Goal: Task Accomplishment & Management: Manage account settings

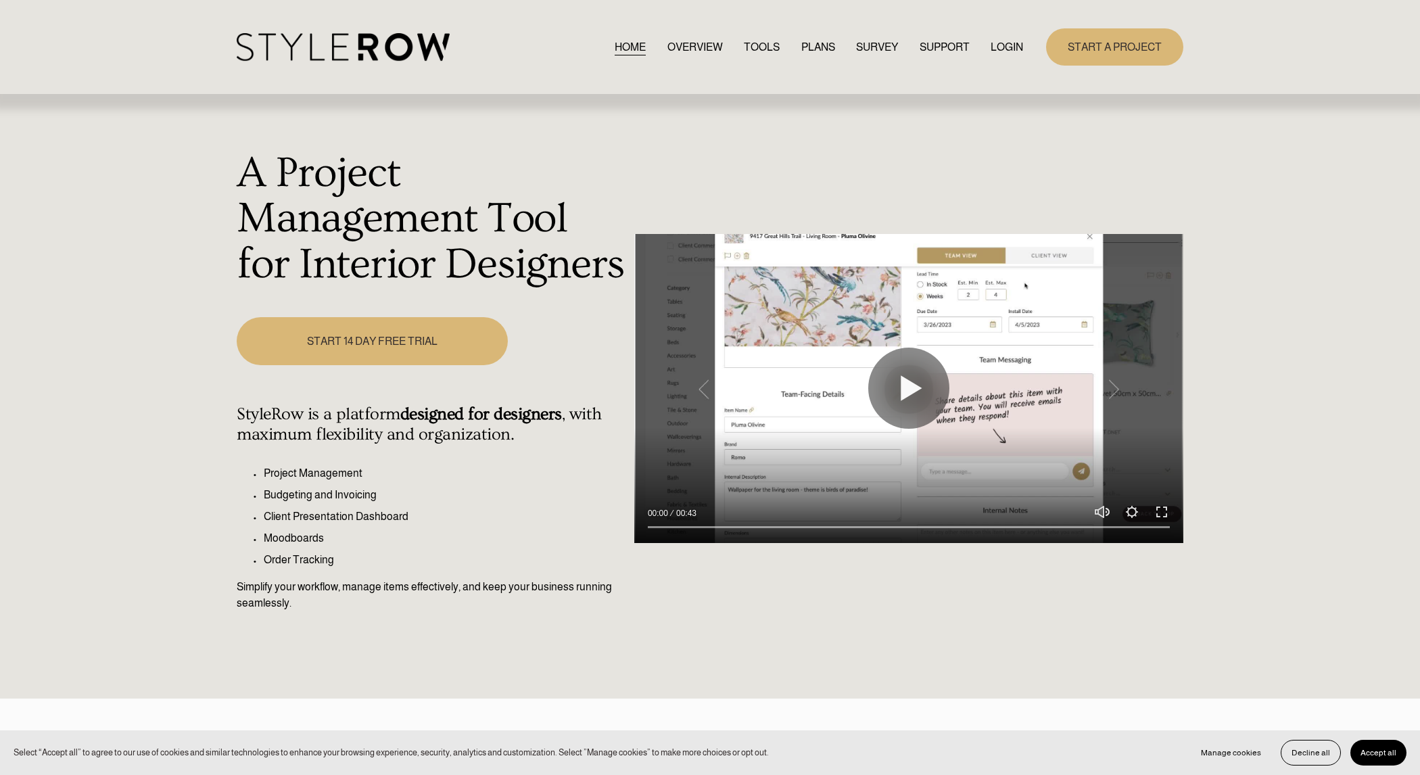
click at [1004, 49] on link "LOGIN" at bounding box center [1007, 47] width 32 height 18
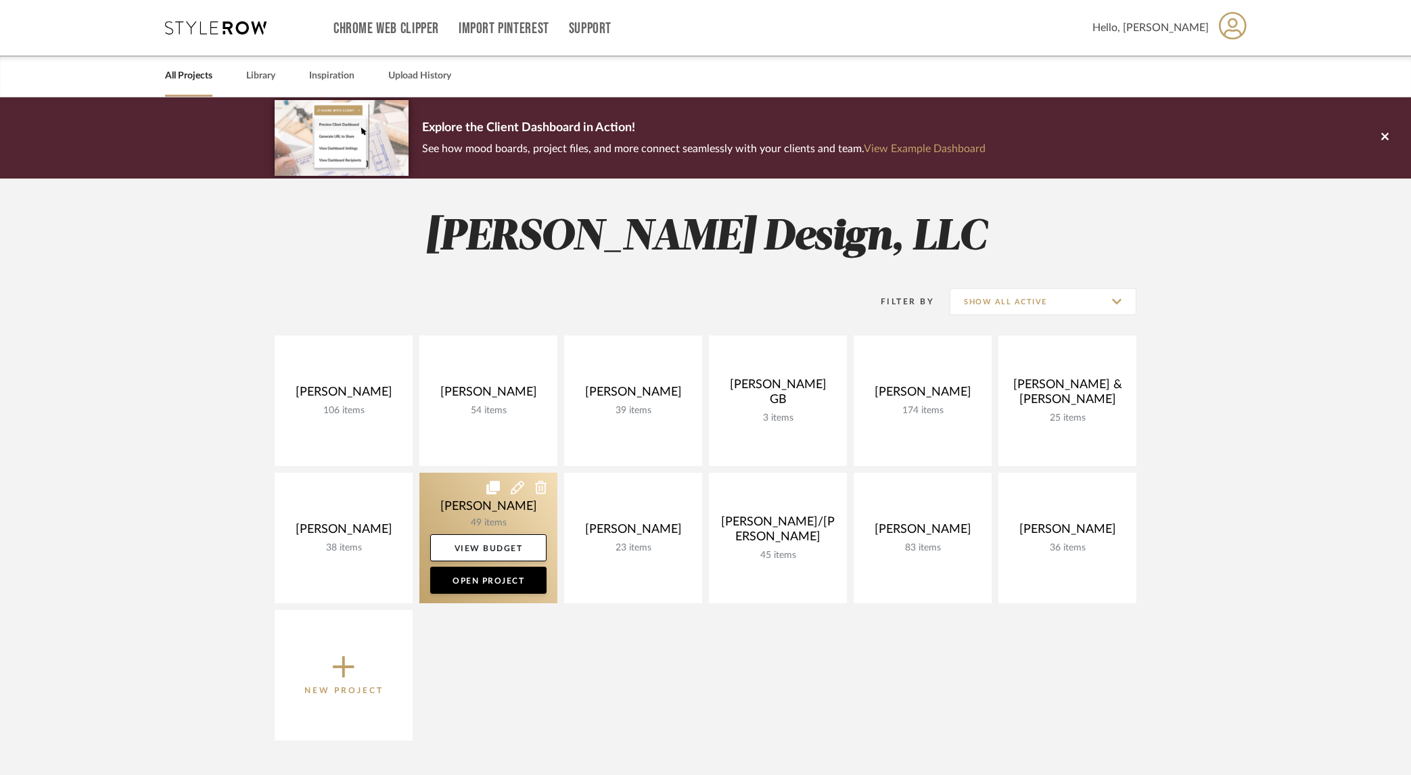
click at [451, 500] on link at bounding box center [488, 538] width 138 height 131
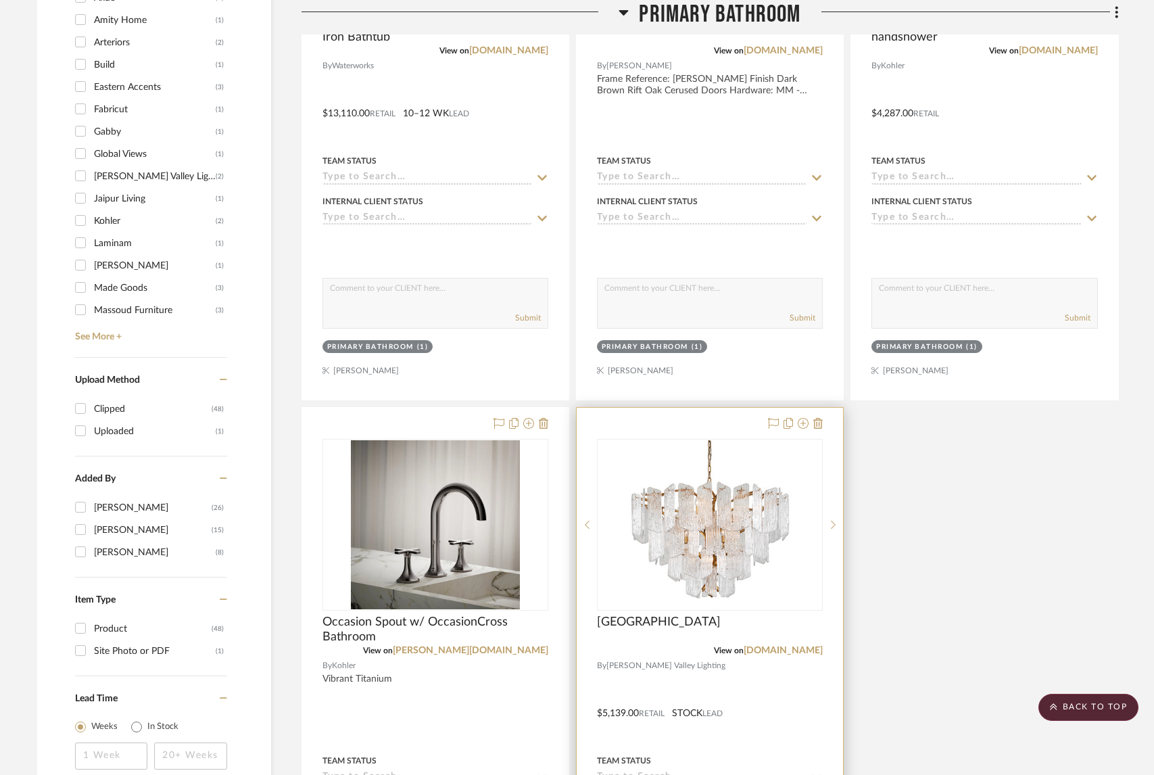
scroll to position [1265, 0]
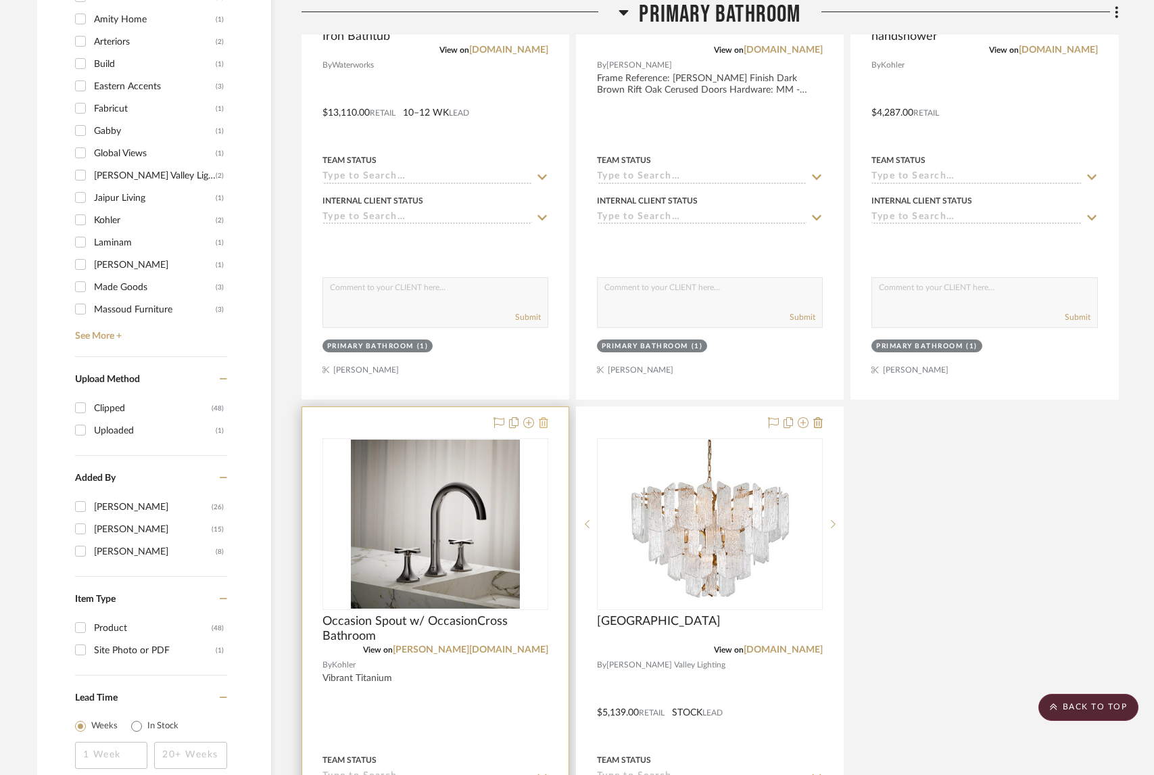
click at [547, 423] on icon at bounding box center [543, 422] width 9 height 11
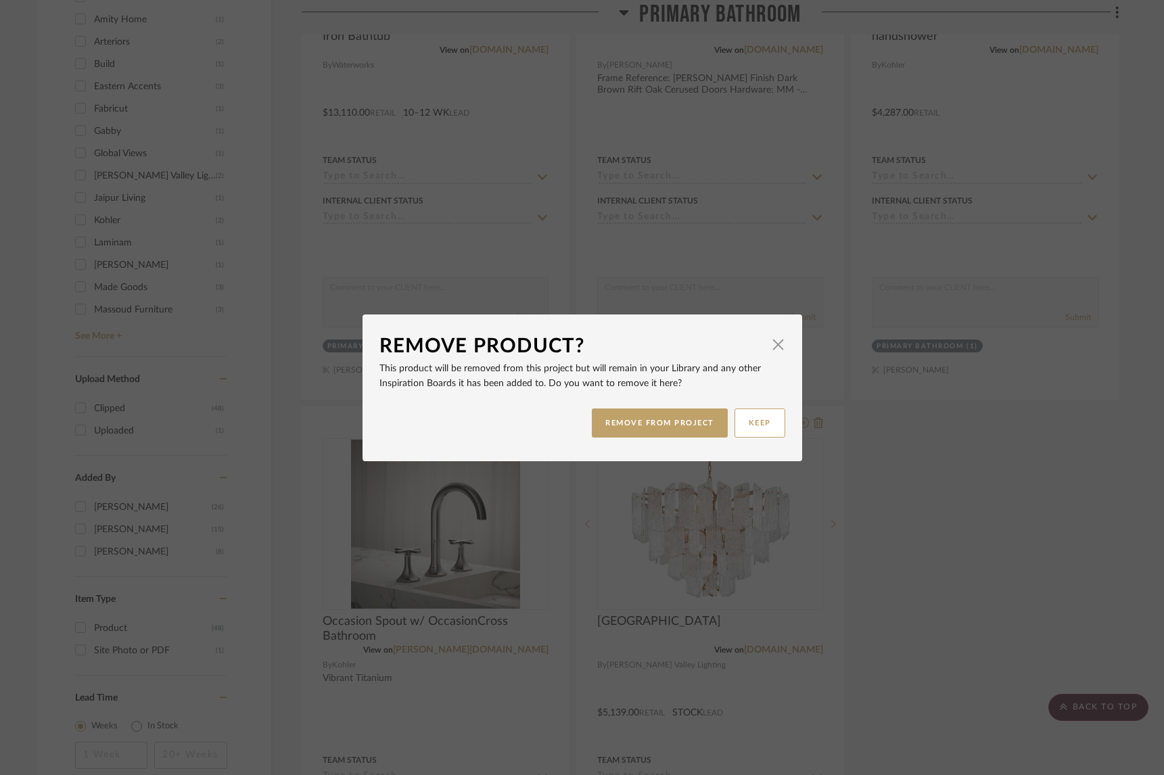
drag, startPoint x: 665, startPoint y: 432, endPoint x: 855, endPoint y: 463, distance: 192.5
click at [664, 432] on button "REMOVE FROM PROJECT" at bounding box center [660, 422] width 136 height 29
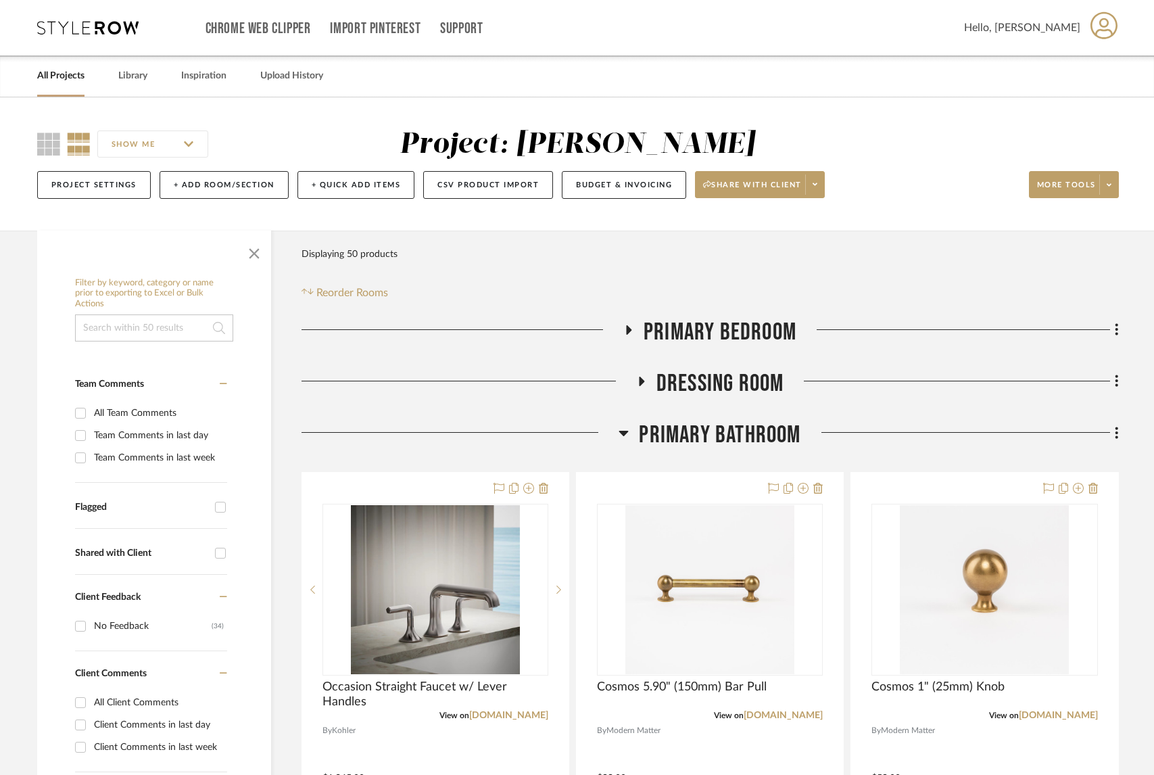
drag, startPoint x: 137, startPoint y: 76, endPoint x: 457, endPoint y: 108, distance: 320.8
click at [138, 76] on link "Library" at bounding box center [132, 76] width 29 height 18
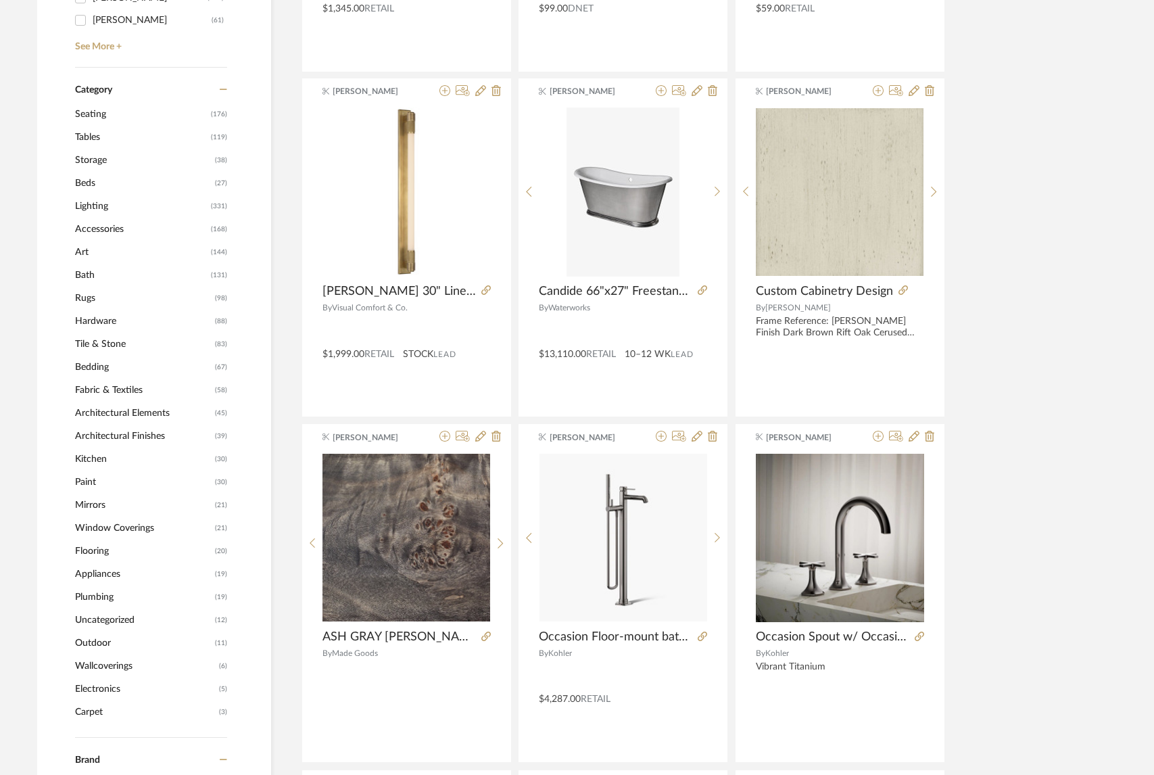
scroll to position [529, 0]
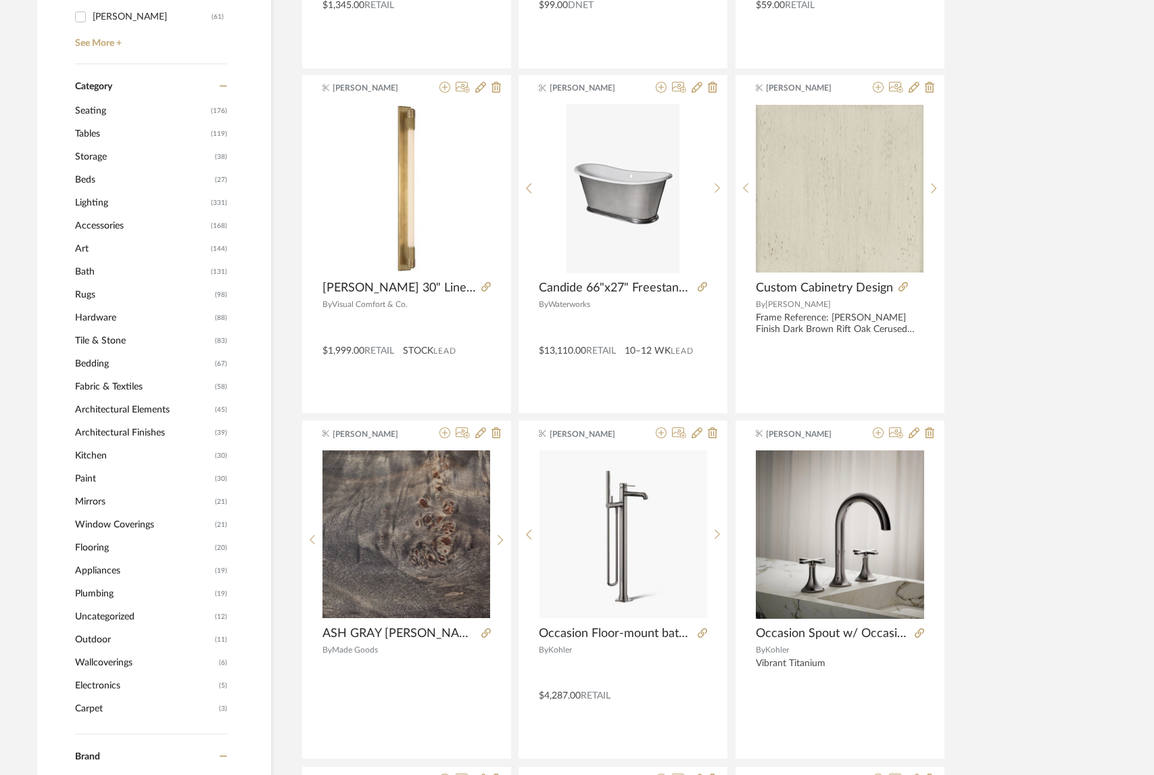
click at [106, 428] on span "Architectural Finishes" at bounding box center [143, 432] width 137 height 23
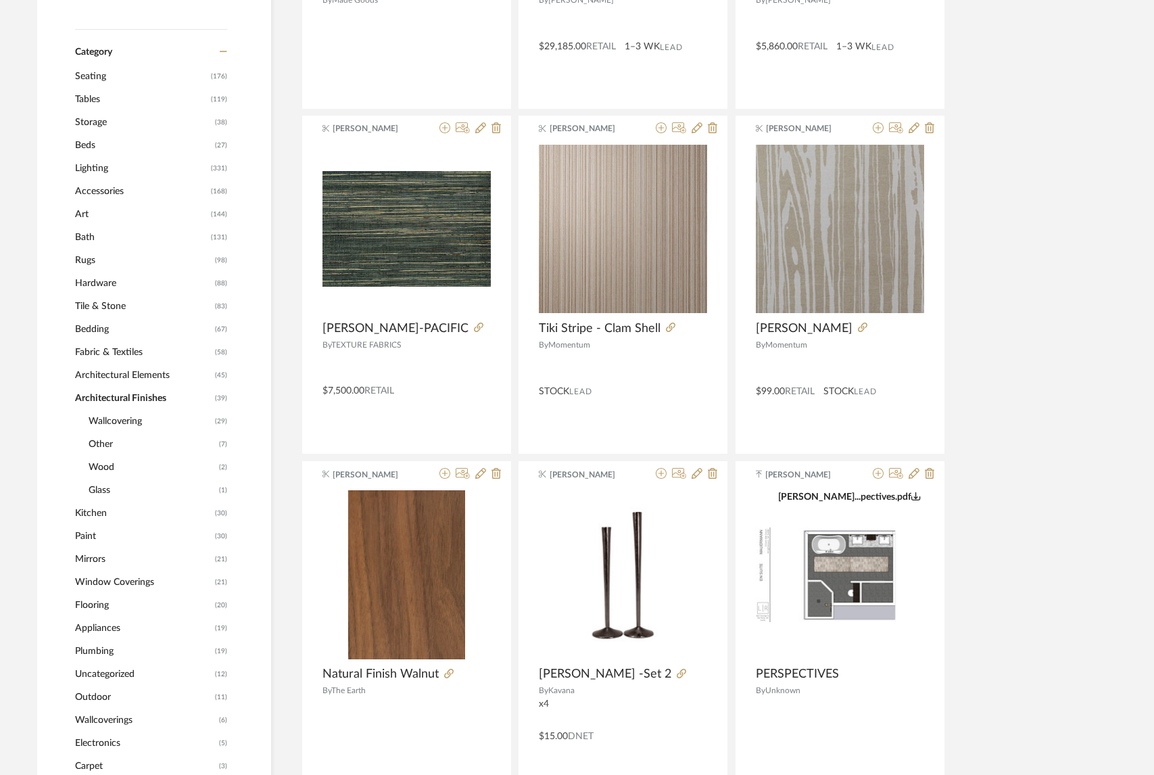
click at [104, 467] on span "Wood" at bounding box center [152, 467] width 127 height 23
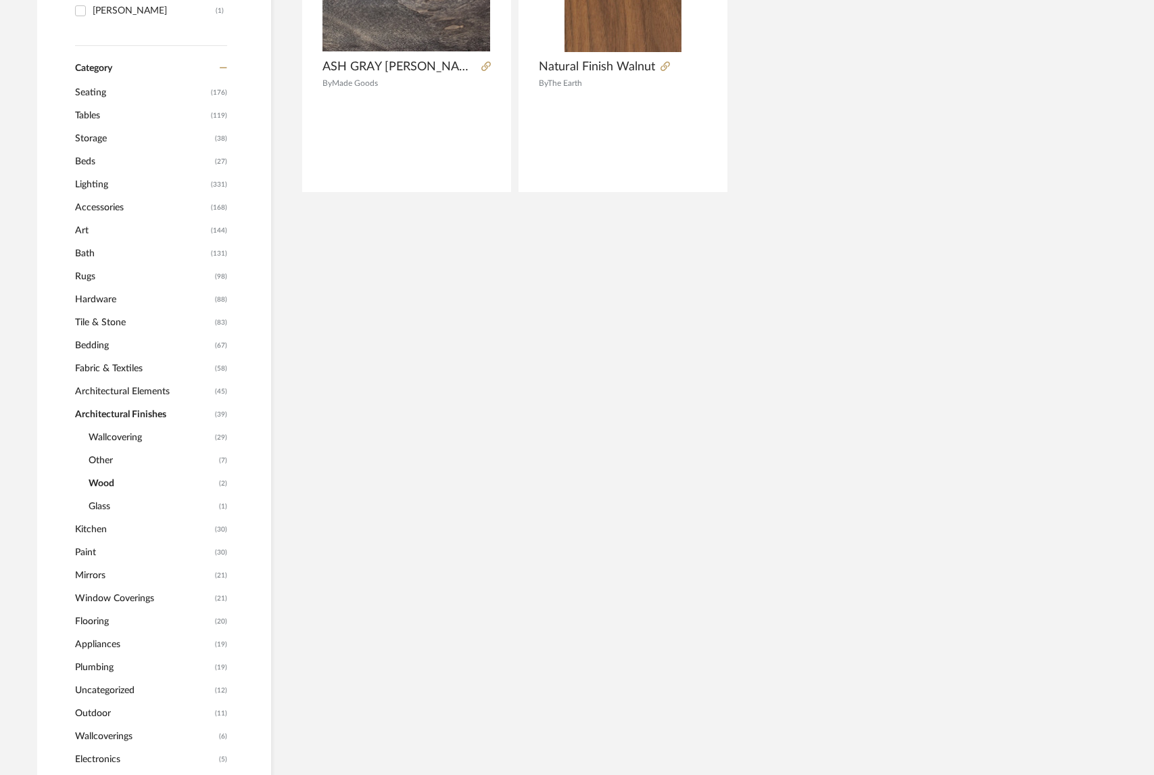
scroll to position [463, 0]
click at [144, 394] on span "Architectural Elements" at bounding box center [143, 394] width 137 height 23
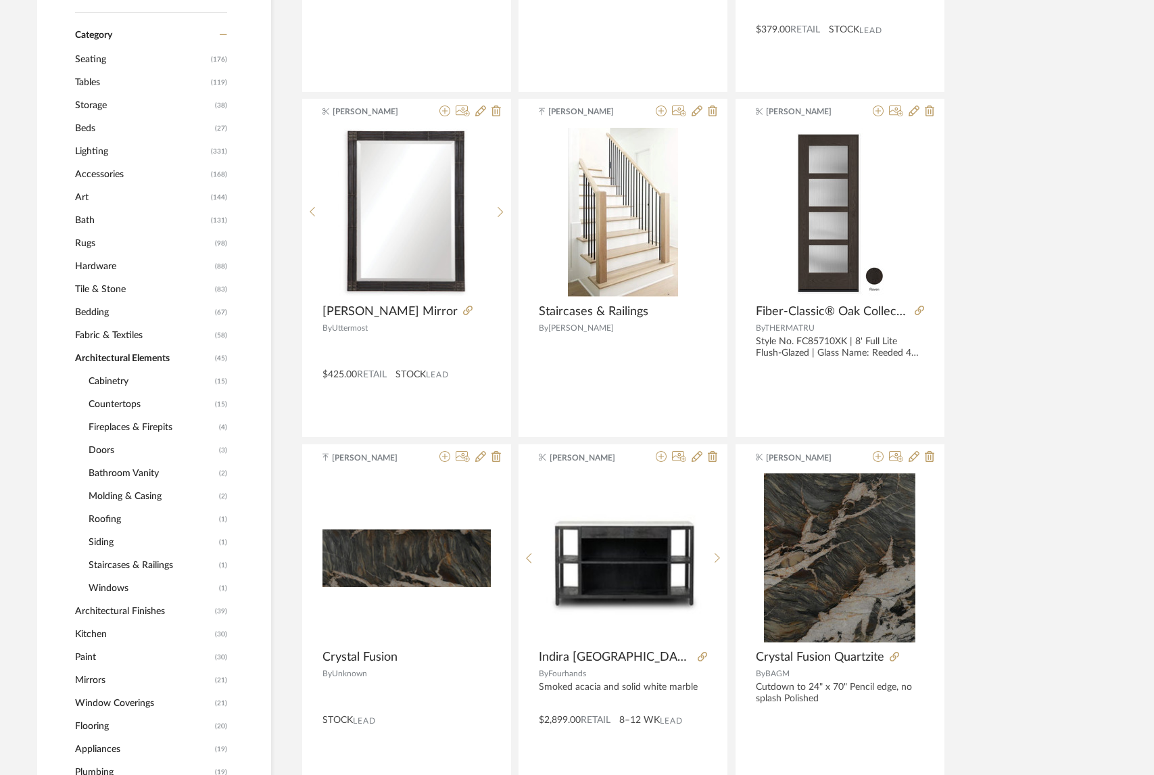
scroll to position [565, 0]
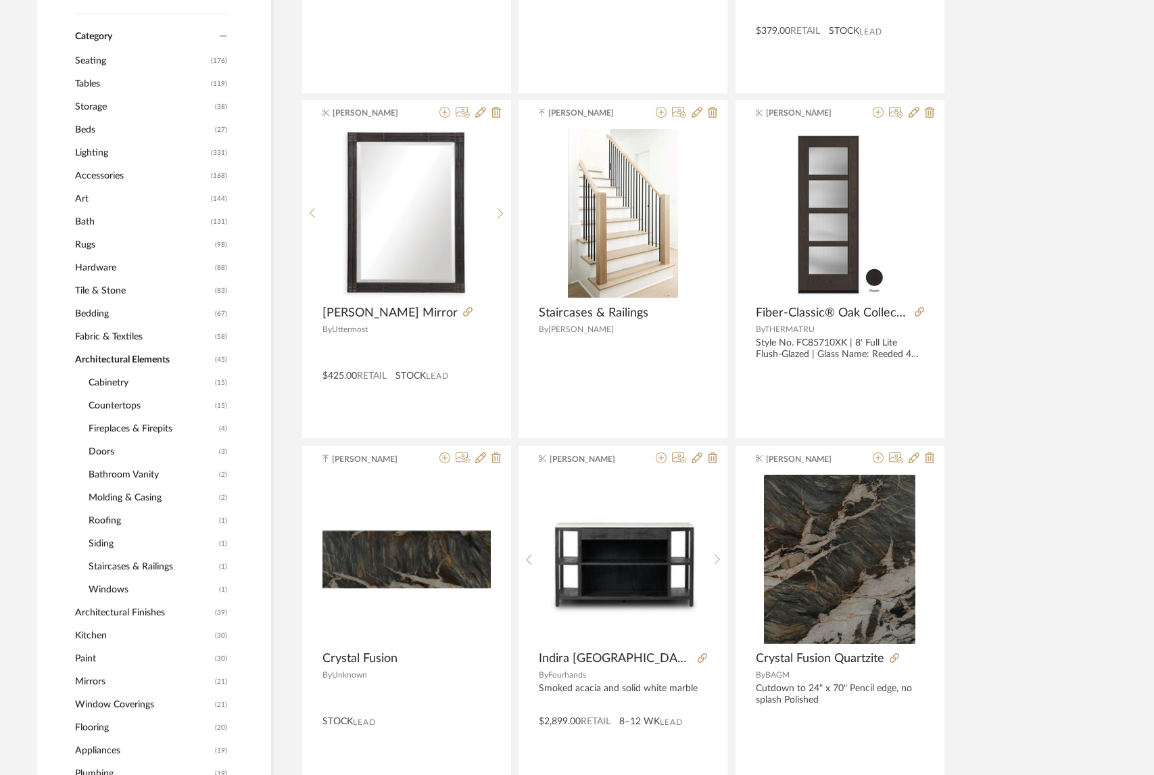
click at [96, 380] on span "Cabinetry" at bounding box center [150, 382] width 123 height 23
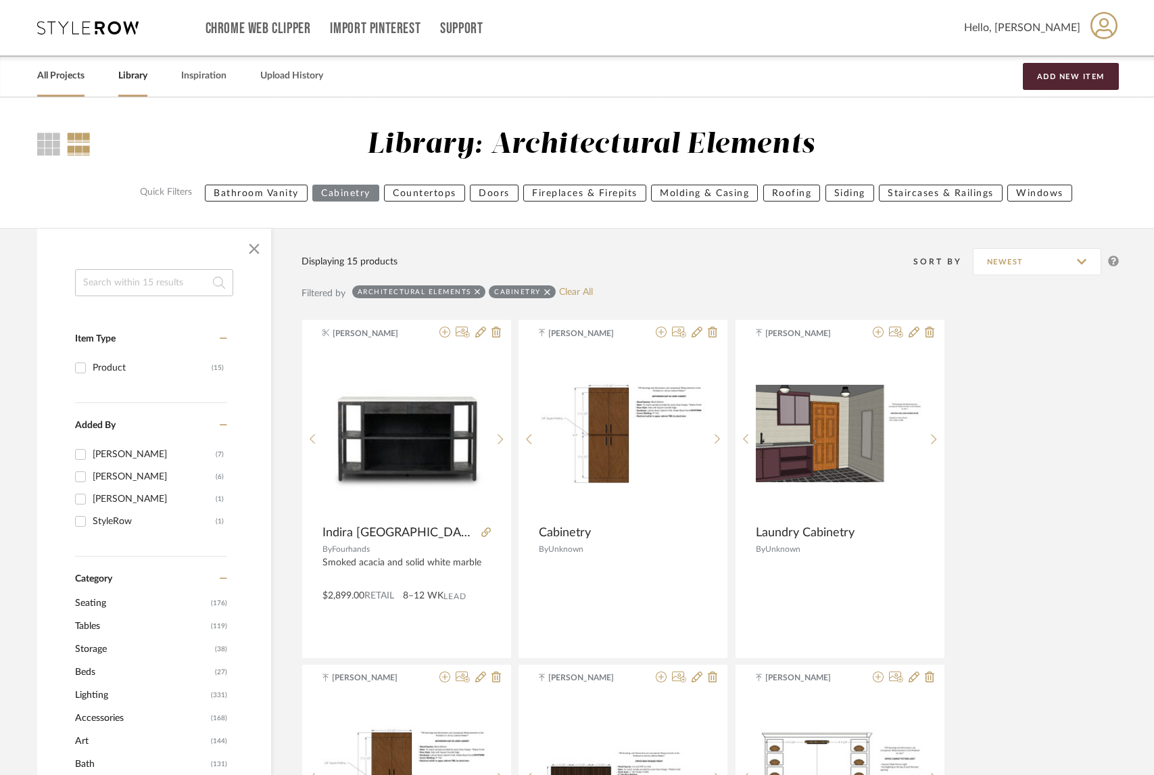
click at [62, 78] on link "All Projects" at bounding box center [60, 76] width 47 height 18
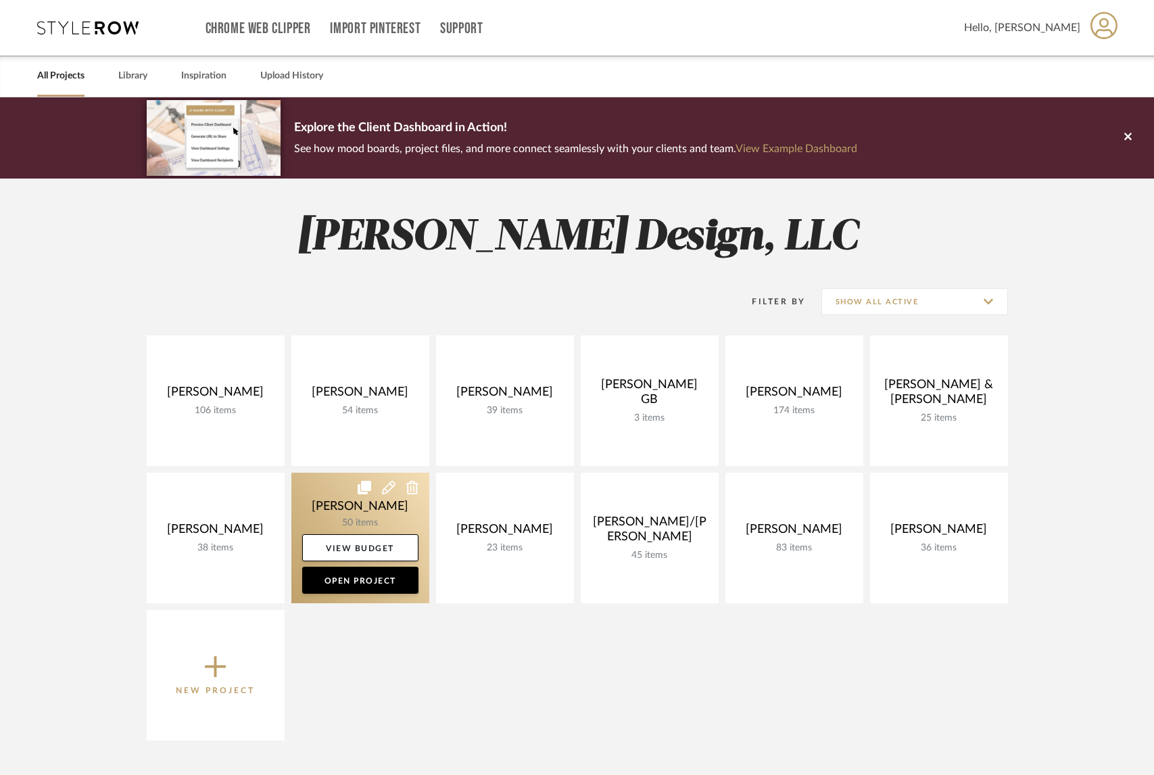
click at [350, 506] on link at bounding box center [360, 538] width 138 height 131
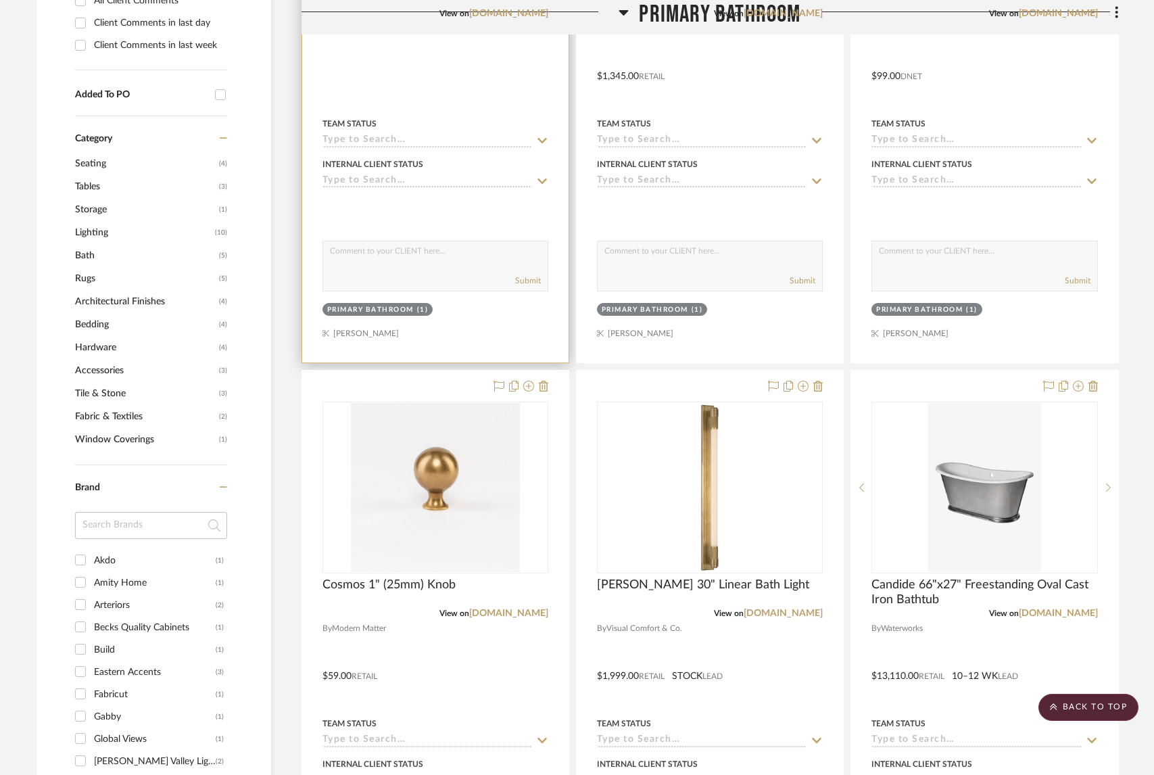
scroll to position [659, 0]
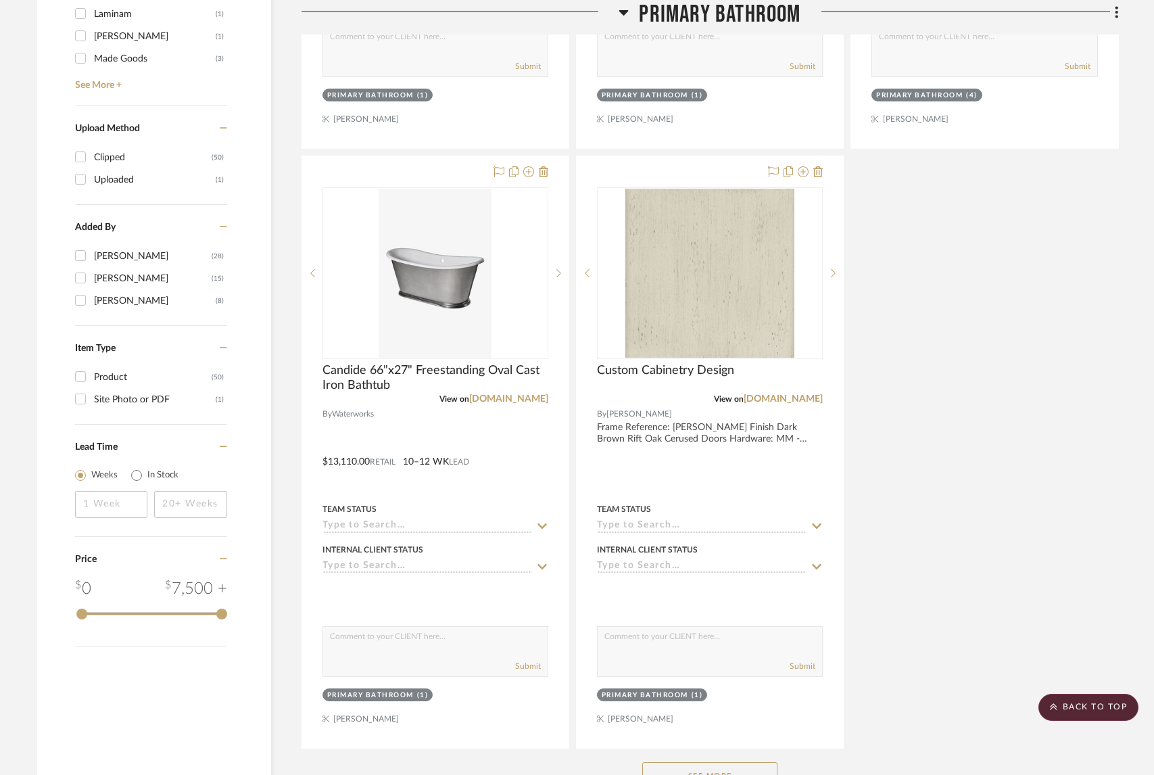
scroll to position [1770, 0]
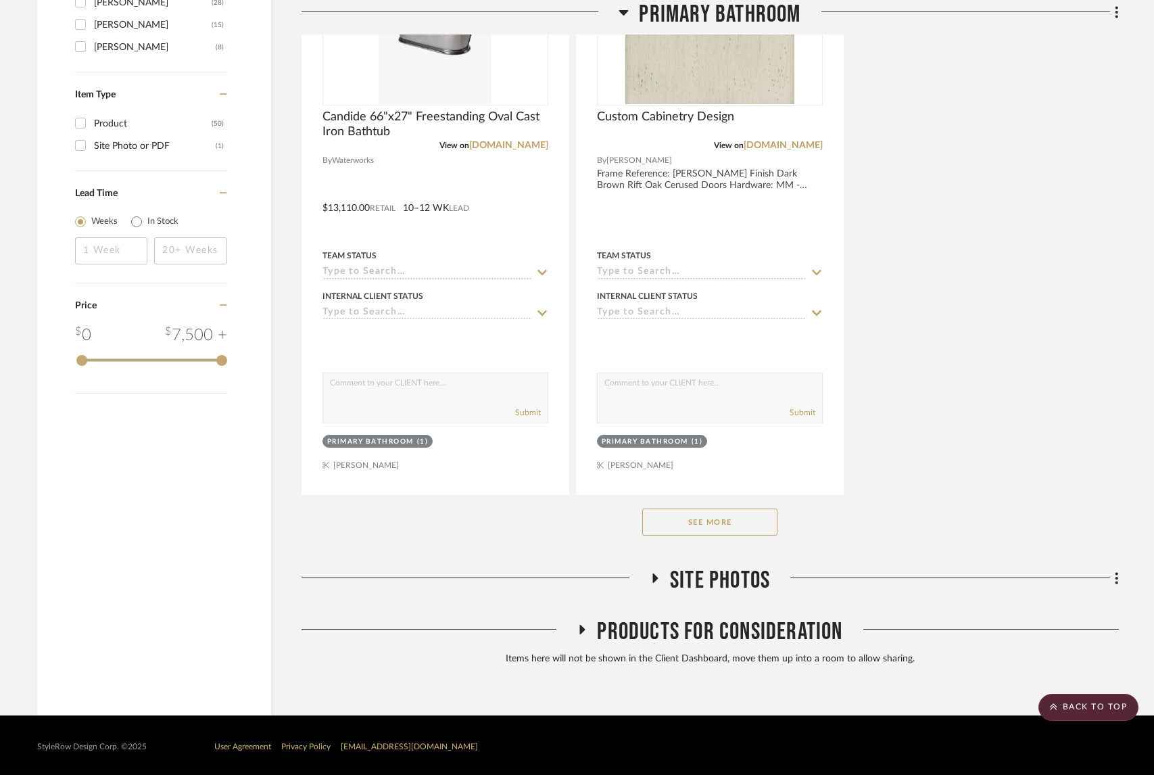
click at [697, 522] on button "See More" at bounding box center [709, 522] width 135 height 27
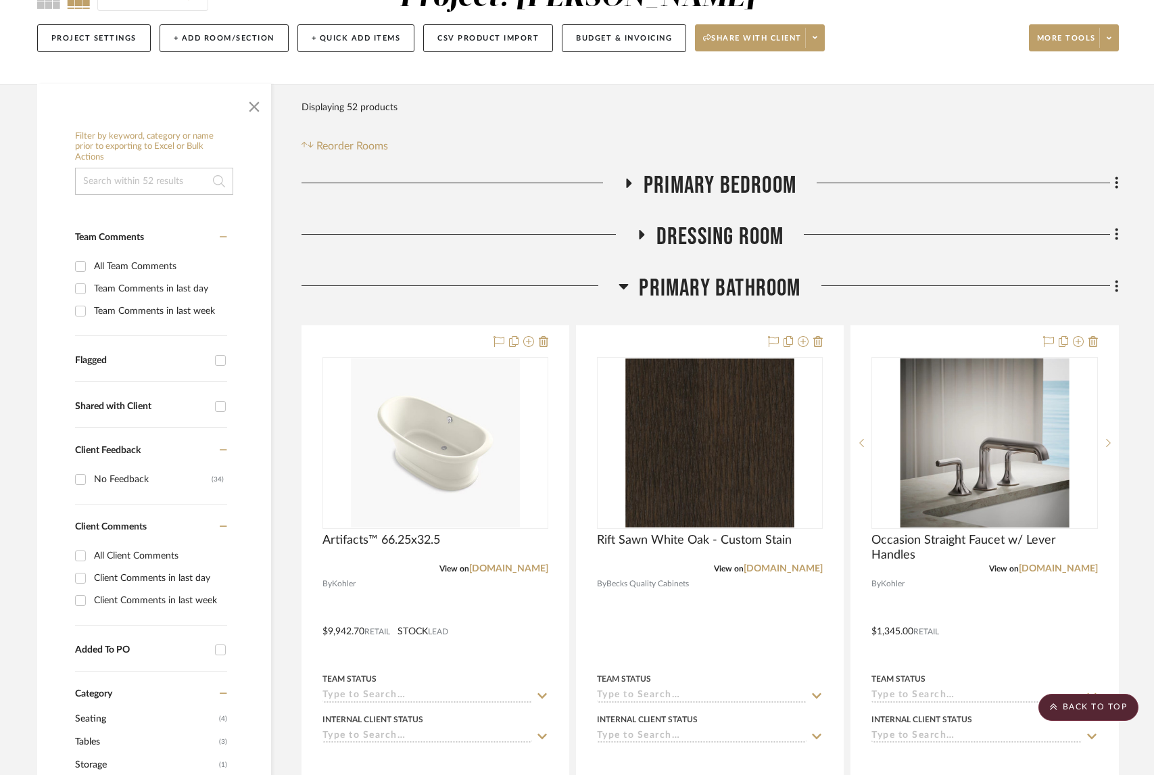
scroll to position [91, 0]
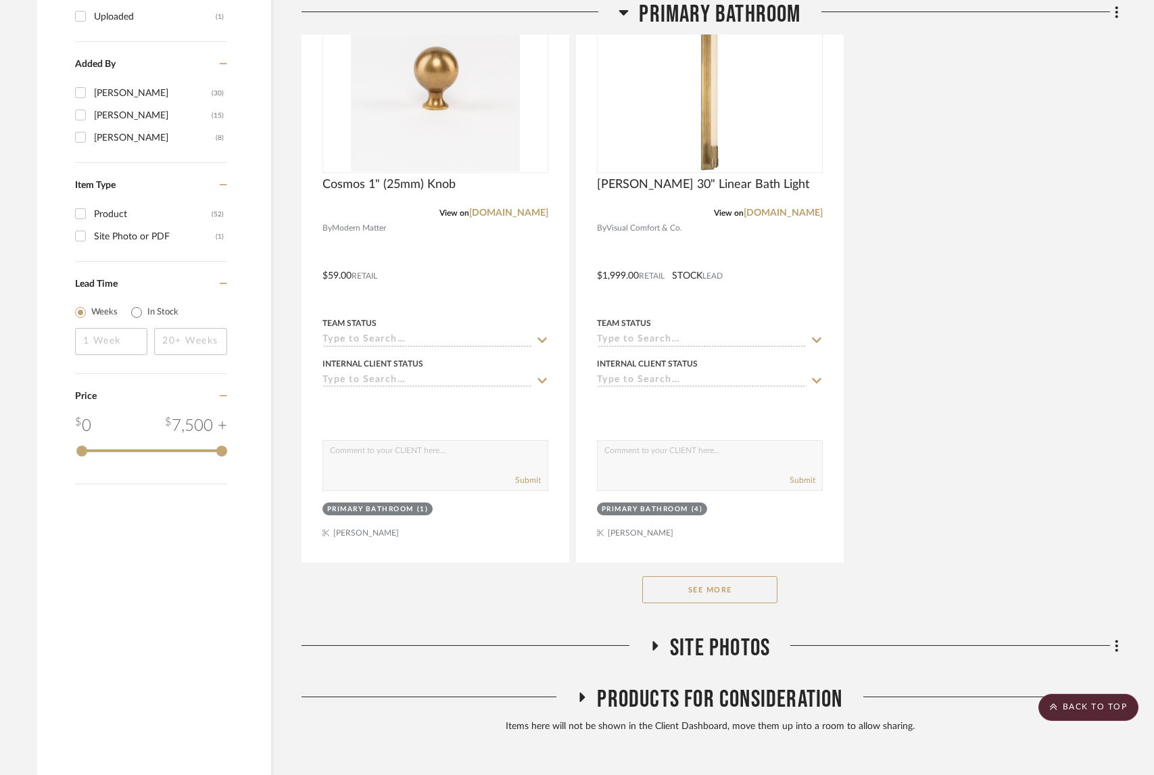
scroll to position [1770, 0]
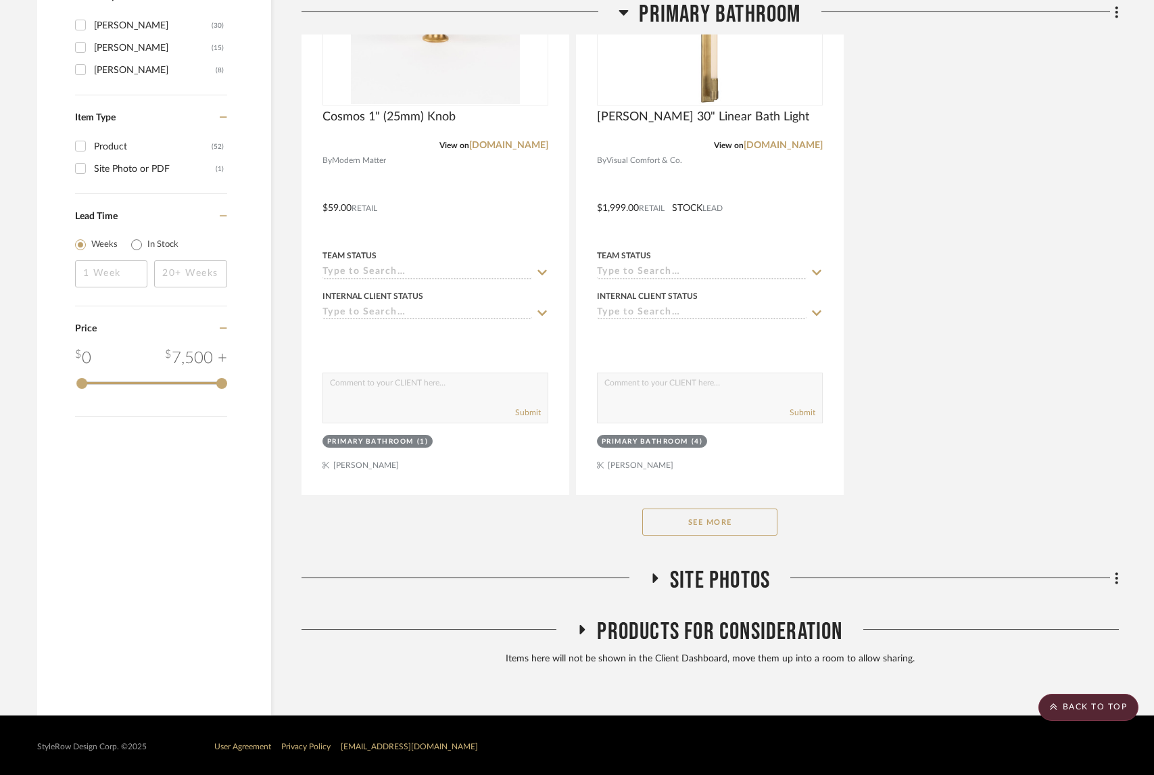
click at [702, 521] on button "See More" at bounding box center [709, 522] width 135 height 27
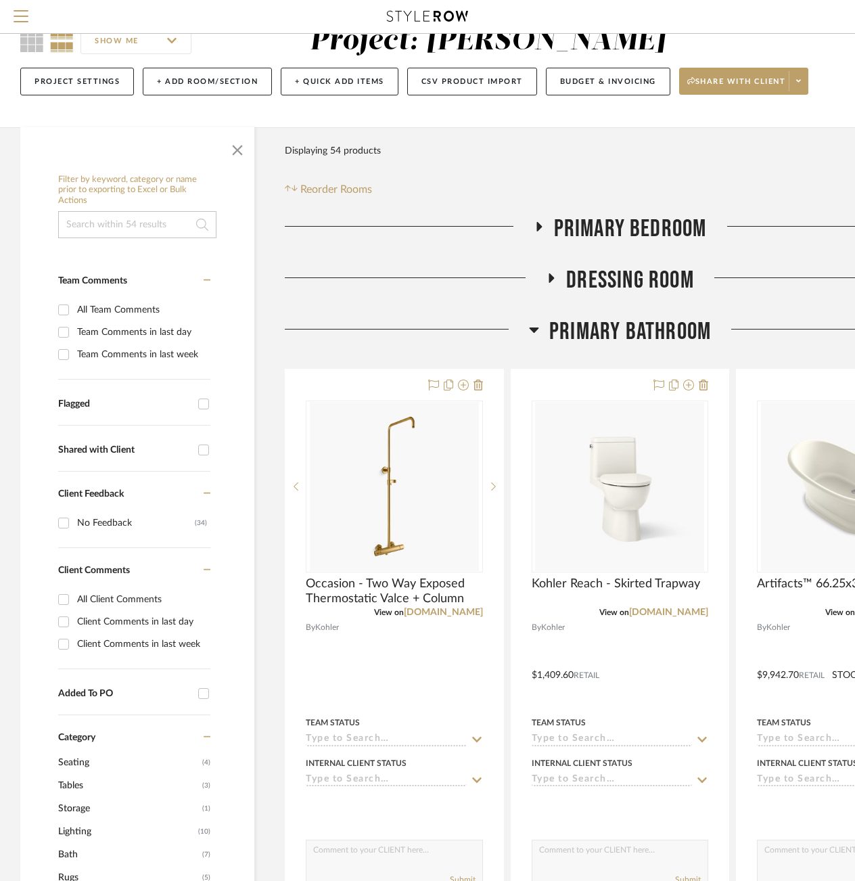
scroll to position [44, 0]
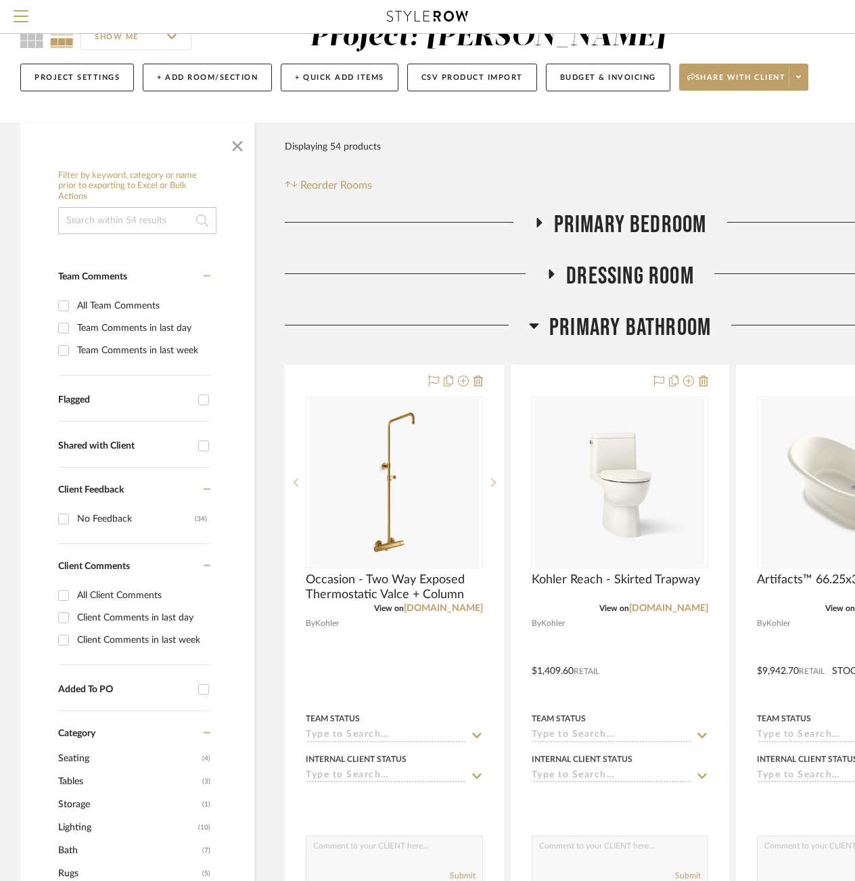
click at [552, 272] on icon at bounding box center [551, 273] width 5 height 9
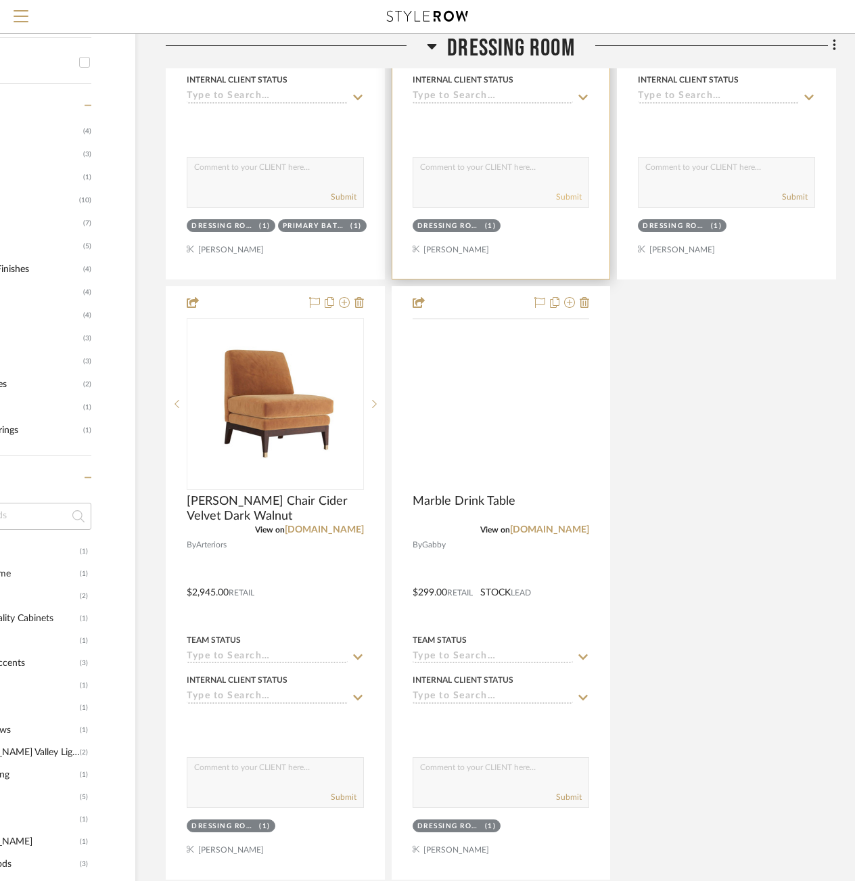
scroll to position [854, 119]
